Goal: Task Accomplishment & Management: Manage account settings

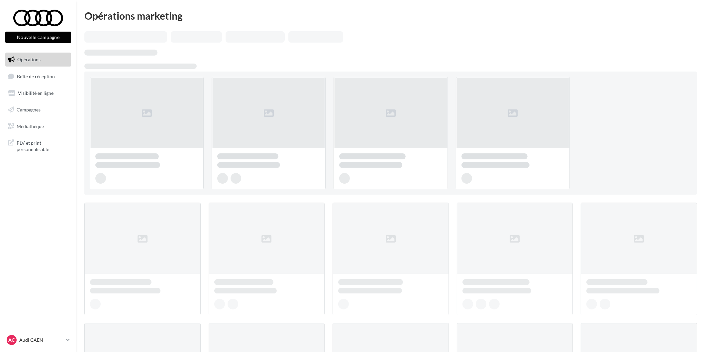
click at [24, 84] on ul "Opérations Boîte de réception Visibilité en ligne Campagnes Médiathèque" at bounding box center [38, 93] width 71 height 86
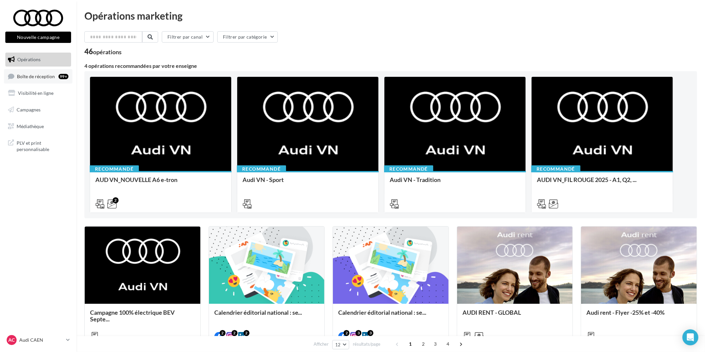
click at [27, 77] on span "Boîte de réception" at bounding box center [36, 76] width 38 height 6
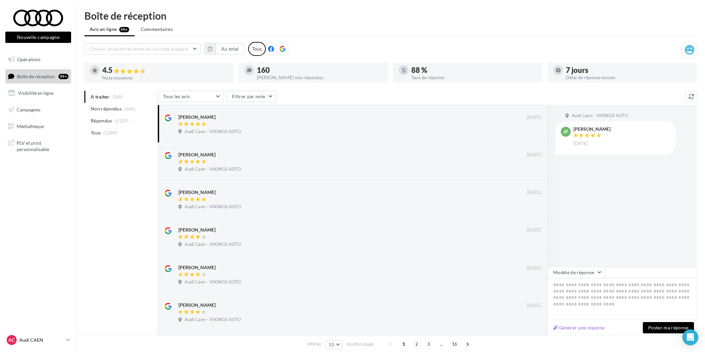
click at [52, 342] on p "Audi CAEN" at bounding box center [41, 339] width 44 height 7
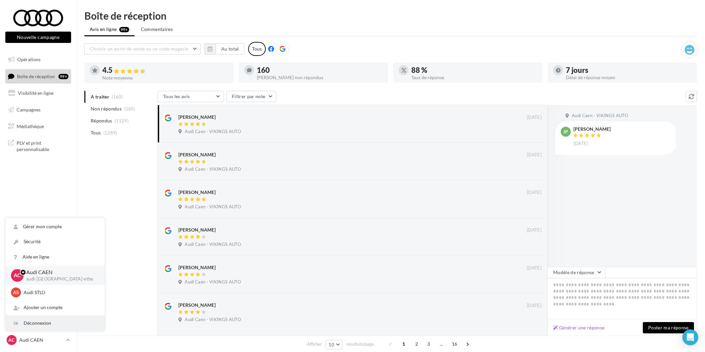
click at [51, 323] on div "Déconnexion" at bounding box center [55, 322] width 99 height 15
